Goal: Task Accomplishment & Management: Complete application form

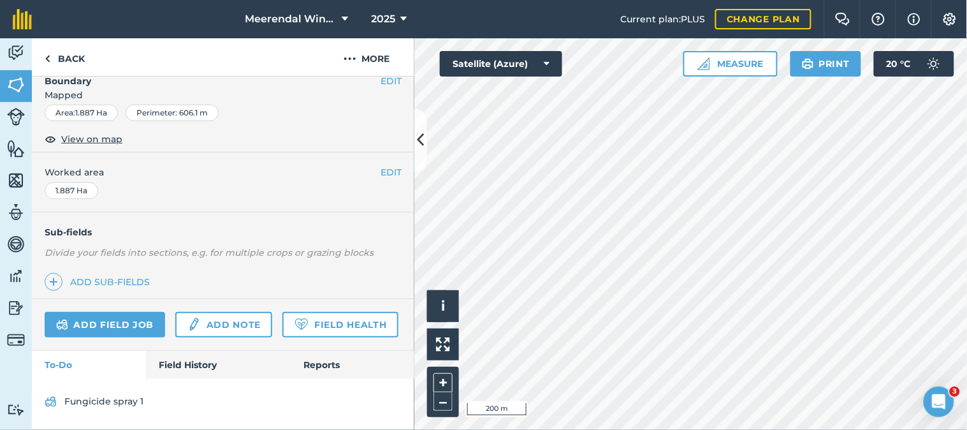
scroll to position [212, 0]
click at [131, 312] on link "Add field job" at bounding box center [105, 324] width 120 height 25
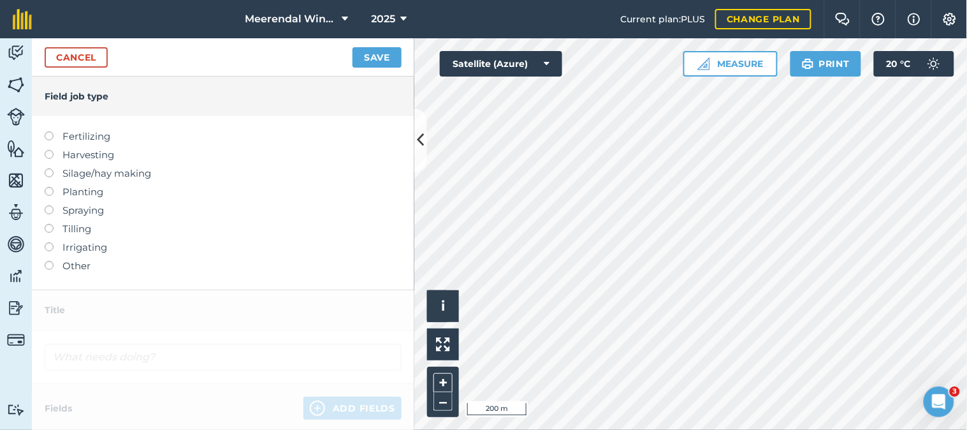
click at [49, 205] on label at bounding box center [54, 205] width 18 height 0
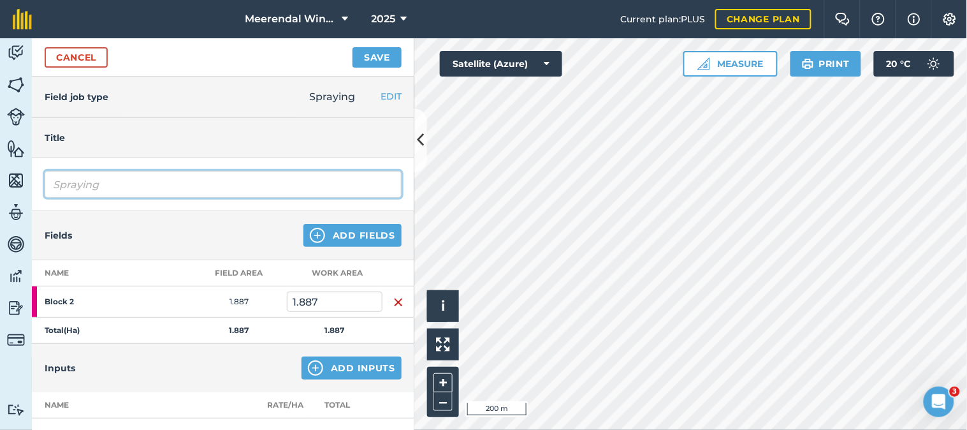
click at [85, 185] on input "Spraying" at bounding box center [223, 184] width 357 height 27
click at [107, 182] on input "Spraying" at bounding box center [223, 184] width 357 height 27
type input "S"
type input "Fungicide spray 2"
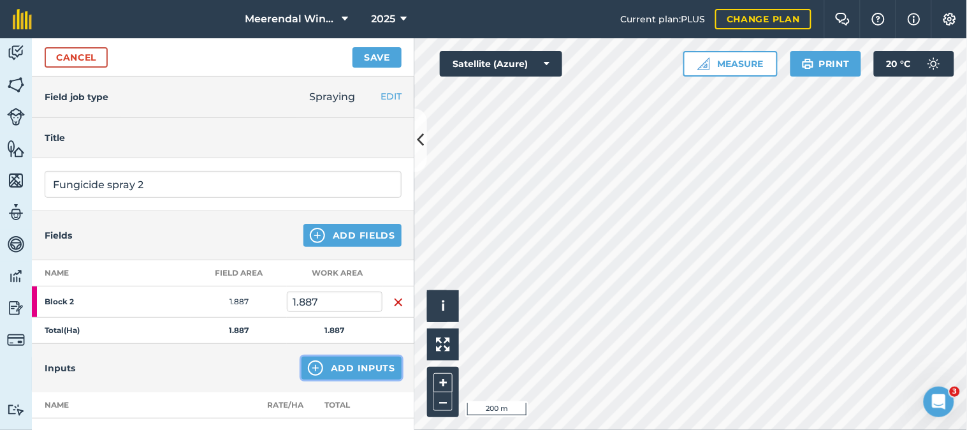
click at [356, 367] on button "Add Inputs" at bounding box center [352, 367] width 100 height 23
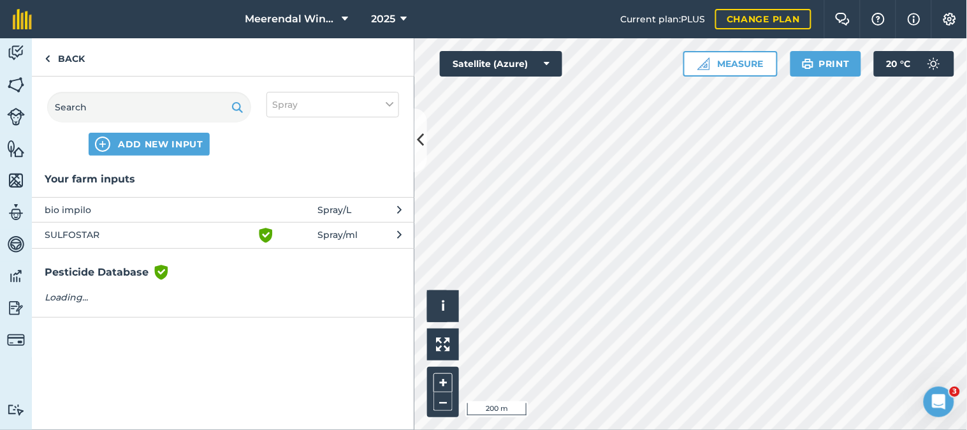
click at [118, 229] on span "SULFOSTAR" at bounding box center [149, 235] width 208 height 15
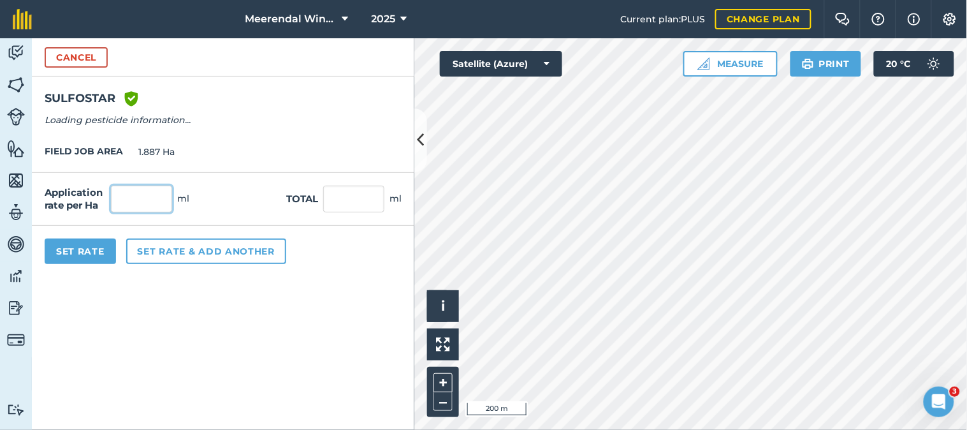
click at [139, 200] on input "text" at bounding box center [141, 198] width 61 height 27
type input "5,000"
type input "9,435"
click at [78, 247] on button "Set Rate" at bounding box center [80, 250] width 71 height 25
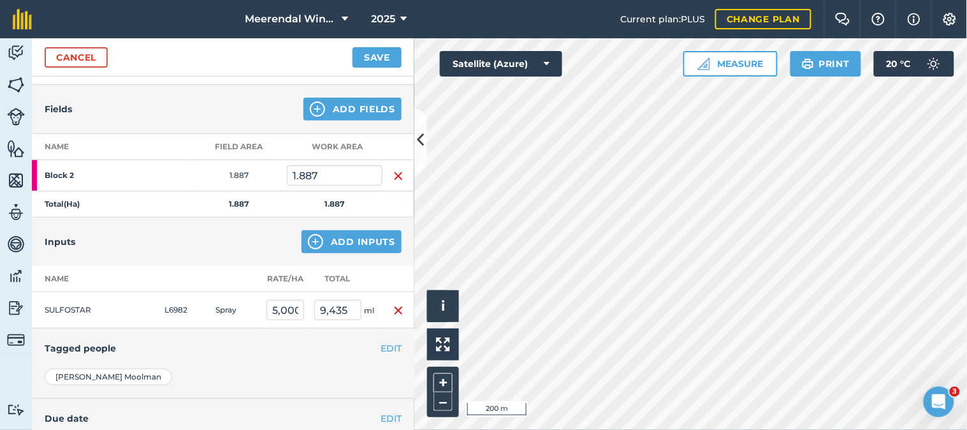
scroll to position [142, 0]
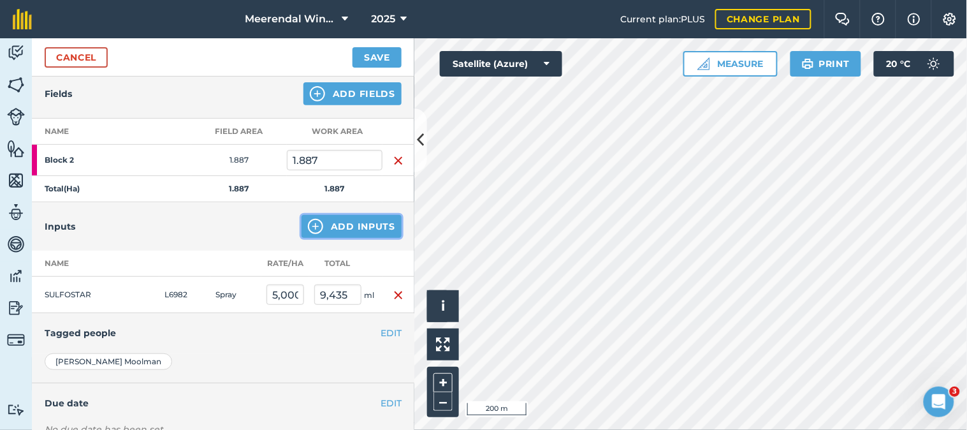
click at [351, 220] on button "Add Inputs" at bounding box center [352, 226] width 100 height 23
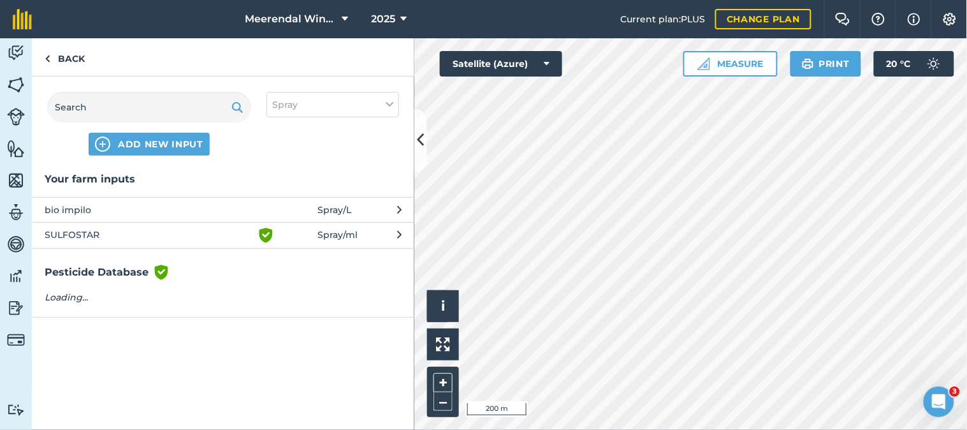
click at [81, 208] on span "bio impilo" at bounding box center [149, 210] width 208 height 14
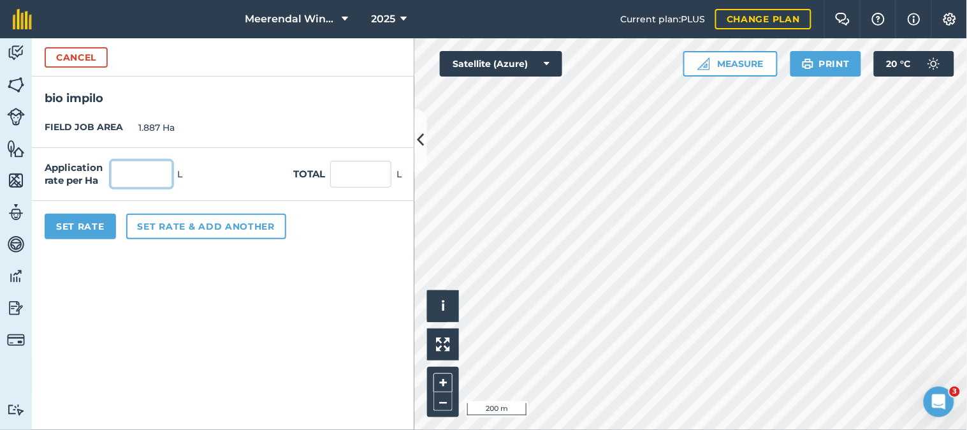
click at [158, 172] on input "text" at bounding box center [141, 174] width 61 height 27
type input "1"
type input "1.887"
click at [94, 226] on button "Set Rate" at bounding box center [80, 226] width 71 height 25
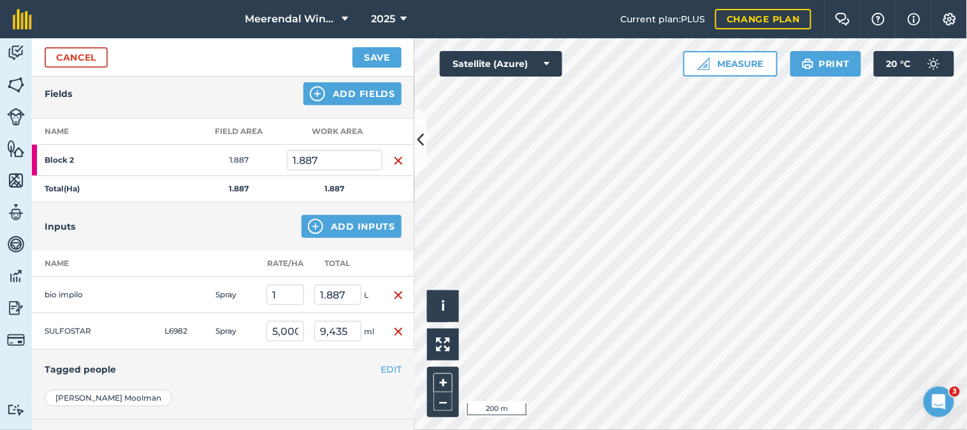
scroll to position [0, 0]
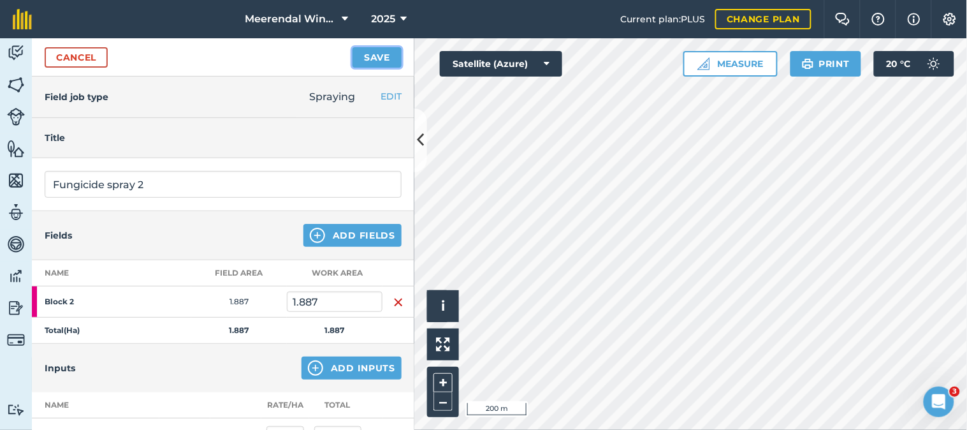
click at [381, 53] on button "Save" at bounding box center [376, 57] width 49 height 20
